Goal: Task Accomplishment & Management: Manage account settings

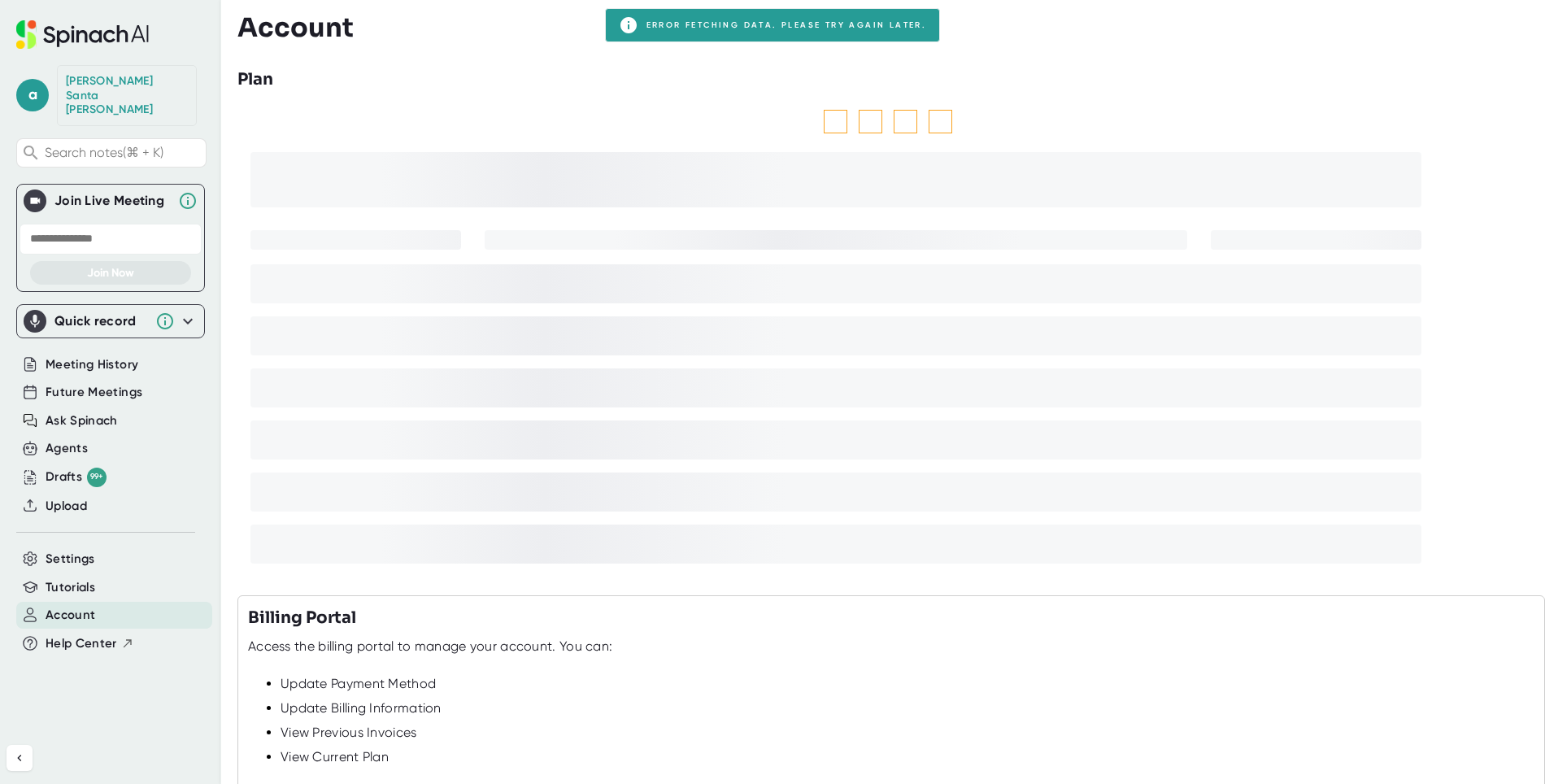
scroll to position [156, 0]
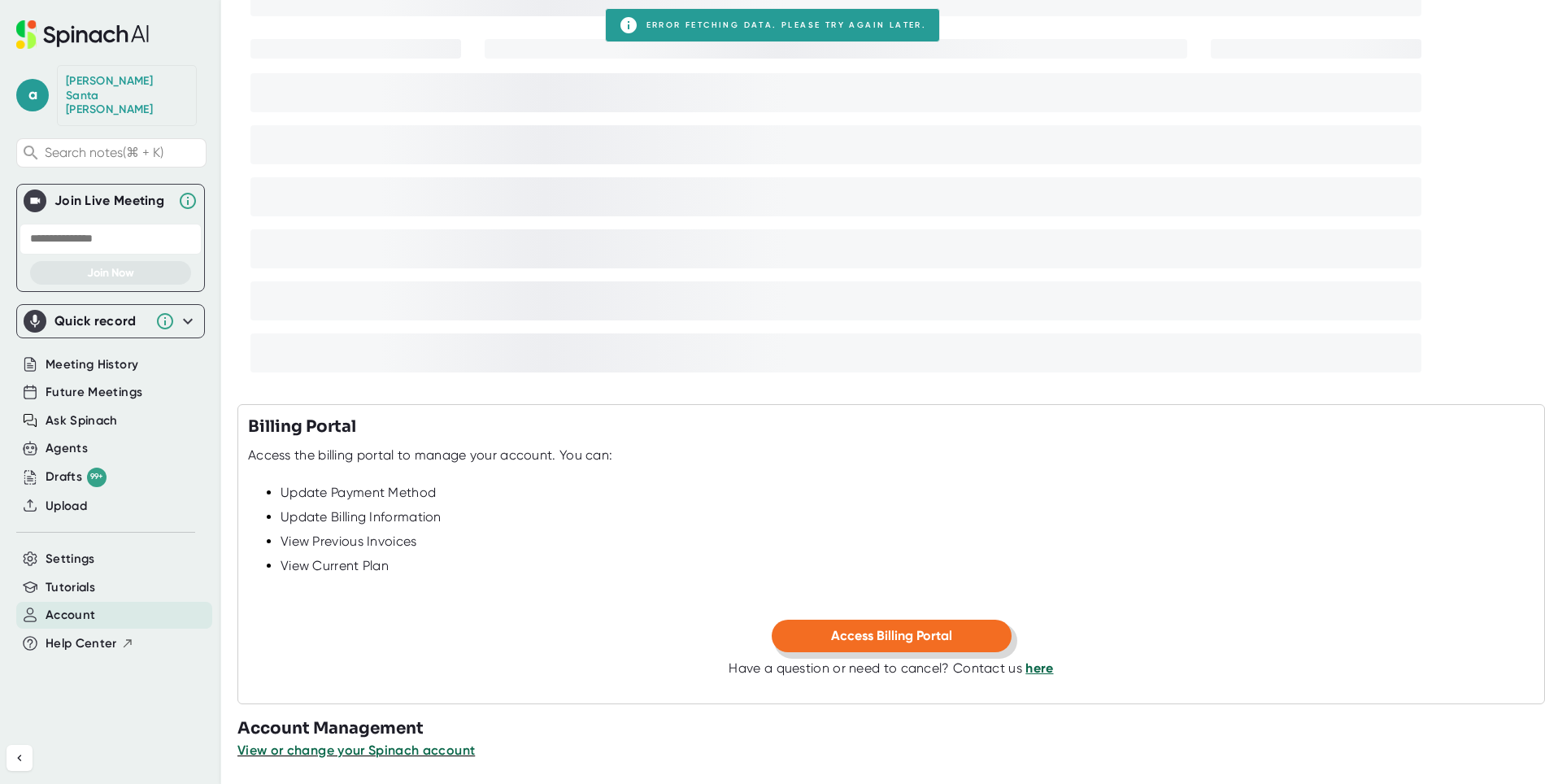
click at [852, 630] on span "Access Billing Portal" at bounding box center [890, 635] width 121 height 15
